Goal: Information Seeking & Learning: Find specific fact

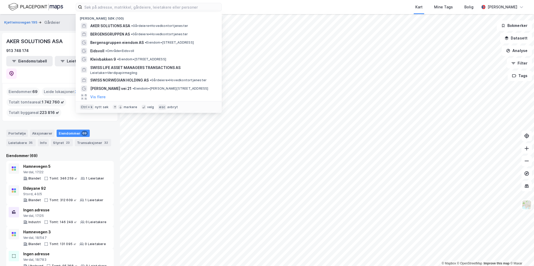
click at [102, 9] on input at bounding box center [151, 7] width 139 height 8
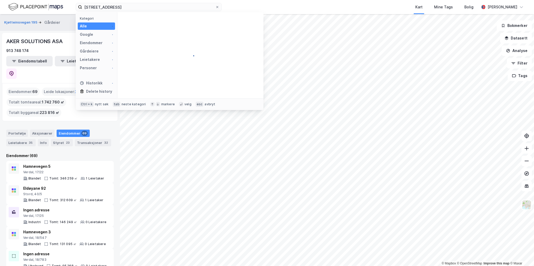
type input "[STREET_ADDRESS]"
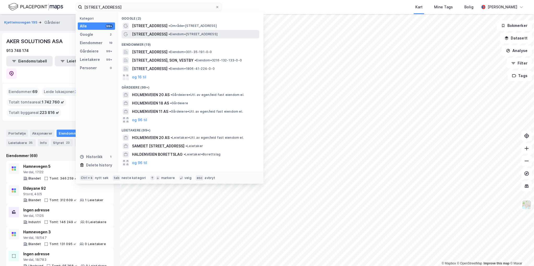
click at [181, 32] on div "[STREET_ADDRESS] • Eiendom • [STREET_ADDRESS]" at bounding box center [195, 34] width 126 height 6
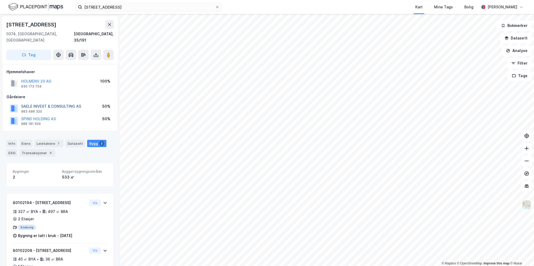
click at [0, 0] on button "SAELE INVEST & CONSULTING AS" at bounding box center [0, 0] width 0 height 0
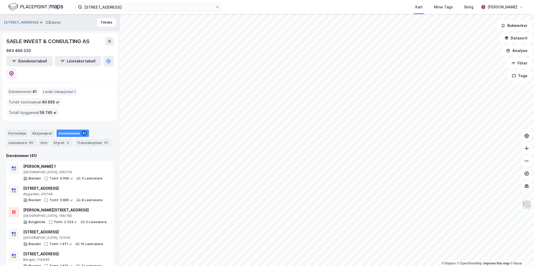
click at [45, 40] on div "SAELE INVEST & CONSULTING AS" at bounding box center [48, 41] width 84 height 8
copy div "SAELE INVEST & CONSULTING AS"
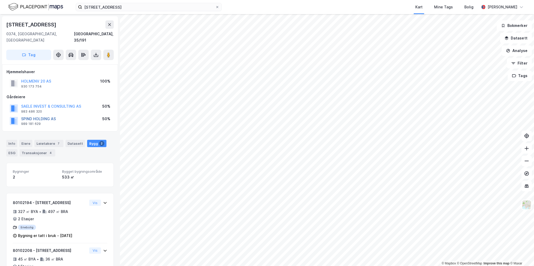
click at [0, 0] on button "SPIND HOLDING AS" at bounding box center [0, 0] width 0 height 0
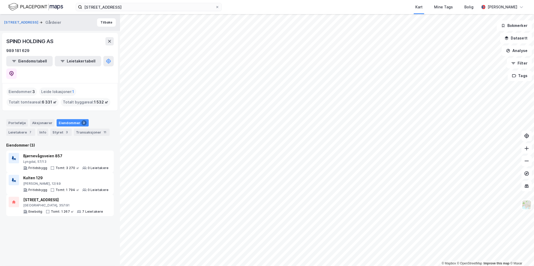
click at [39, 42] on div "SPIND HOLDING AS" at bounding box center [30, 41] width 48 height 8
copy div "SPIND HOLDING AS"
